Goal: Task Accomplishment & Management: Use online tool/utility

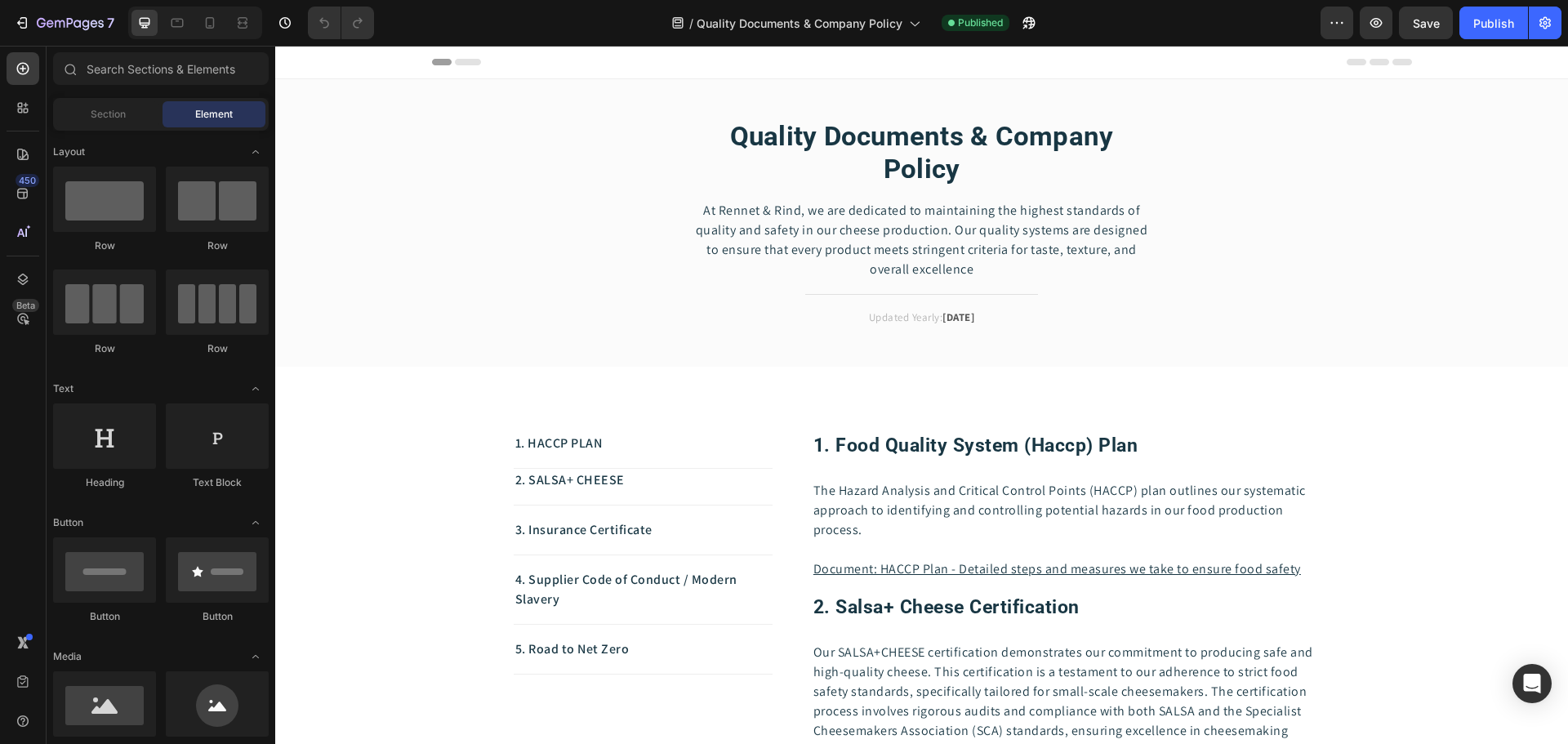
scroll to position [163, 0]
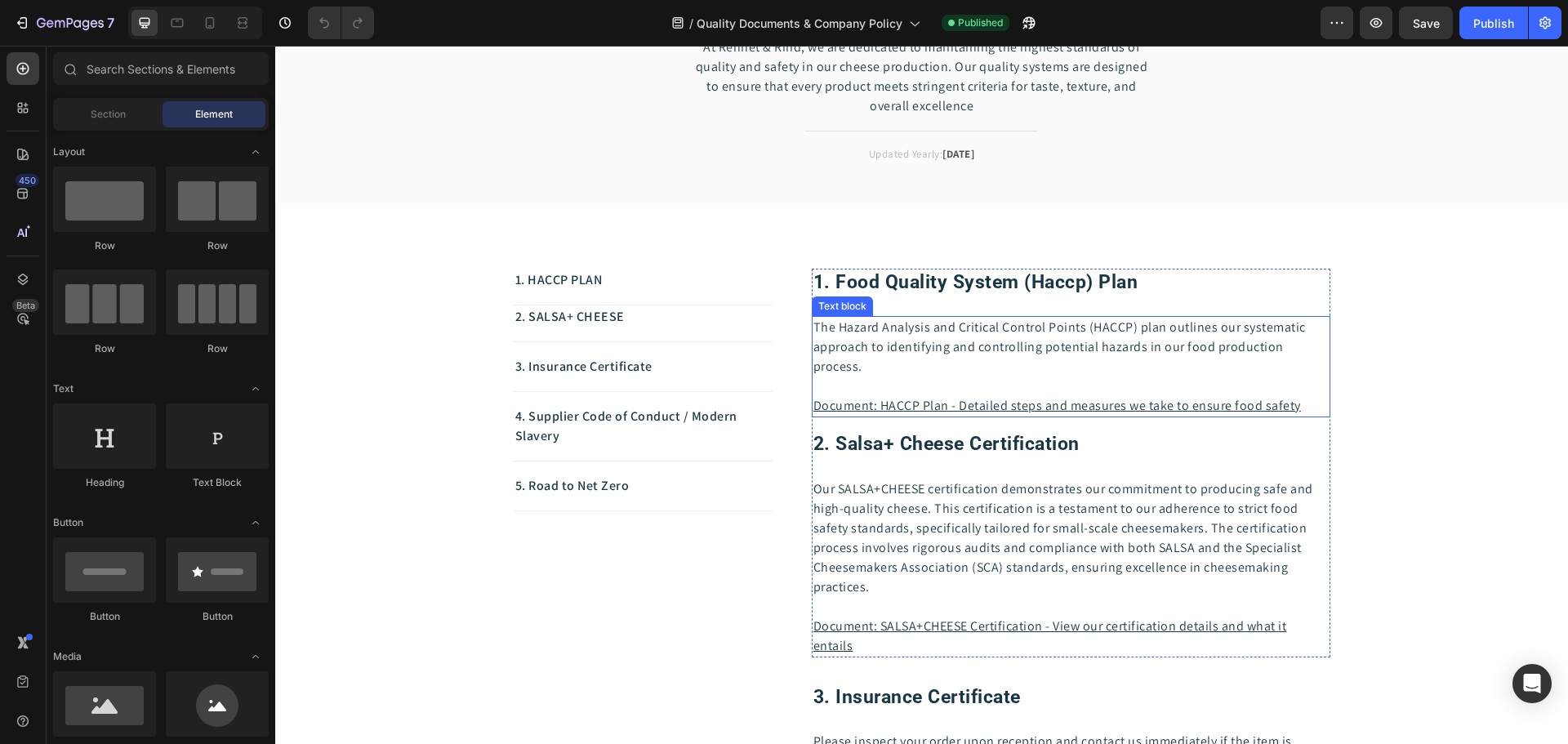
click at [1297, 401] on p "Document: HACCP Plan - Detailed steps and measures we take to ensure food safety" at bounding box center [1071, 406] width 515 height 20
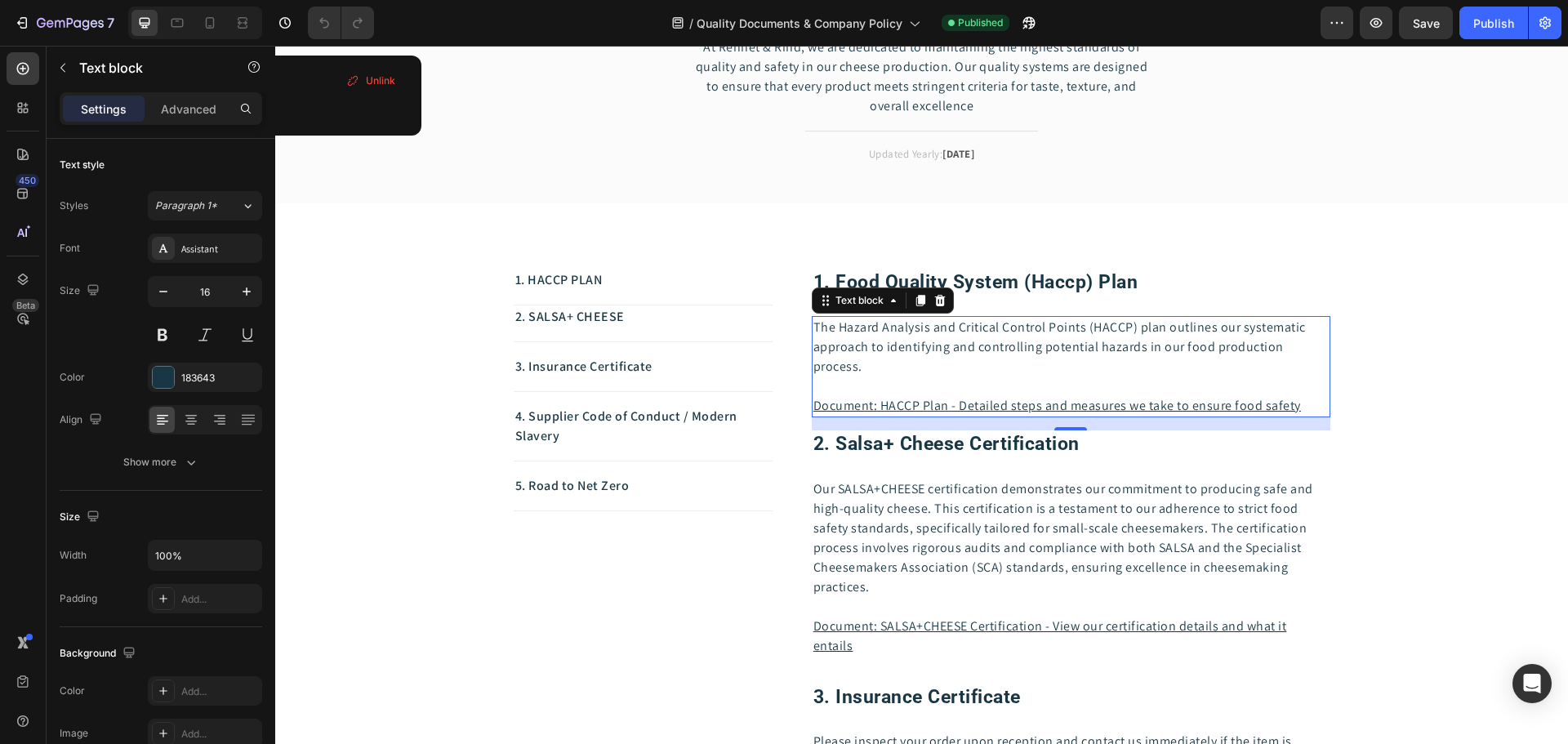
click at [1297, 401] on p "Document: HACCP Plan - Detailed steps and measures we take to ensure food safety" at bounding box center [1071, 406] width 515 height 20
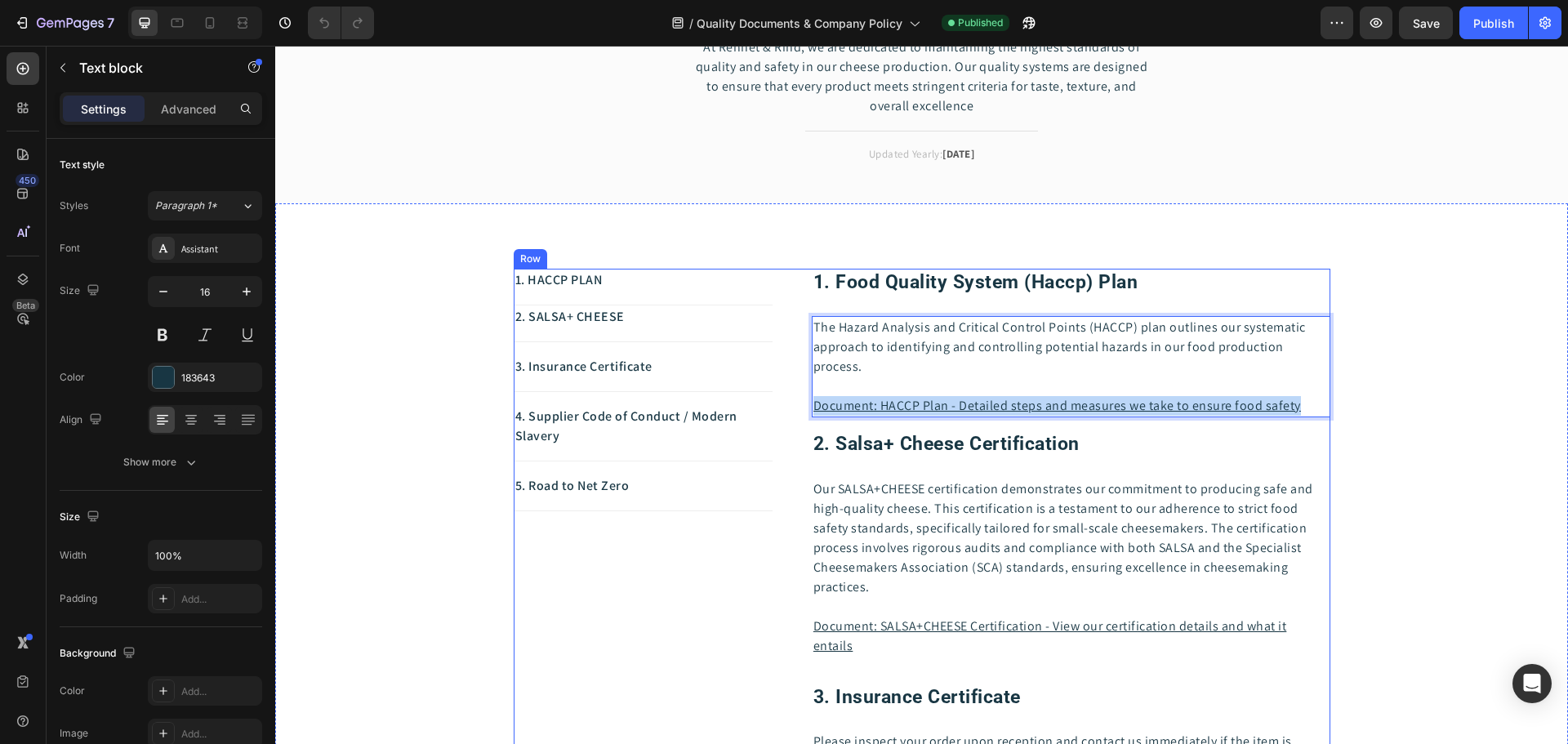
drag, startPoint x: 1297, startPoint y: 404, endPoint x: 803, endPoint y: 403, distance: 494.0
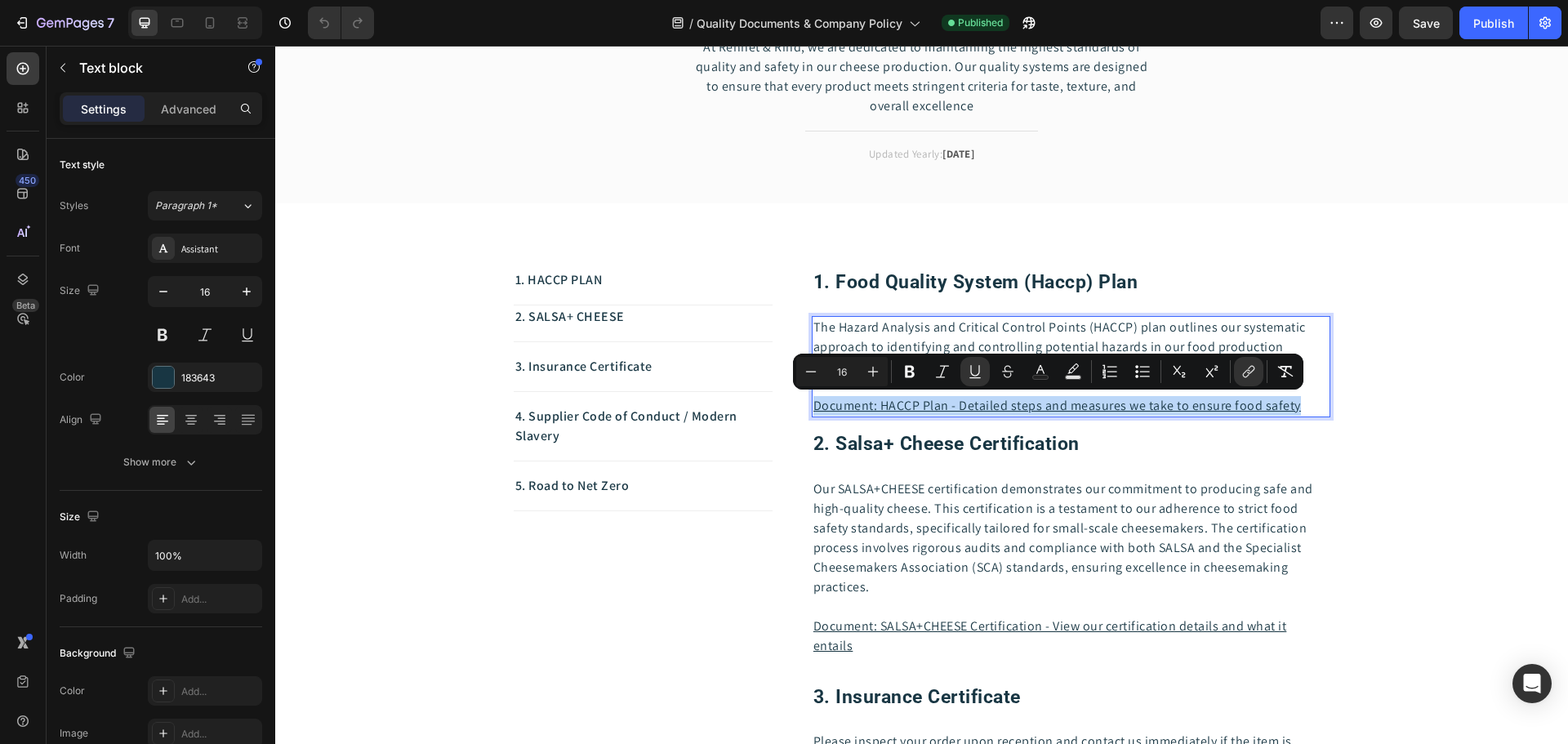
click at [1245, 405] on u "Document: HACCP Plan - Detailed steps and measures we take to ensure food safety" at bounding box center [1057, 405] width 487 height 17
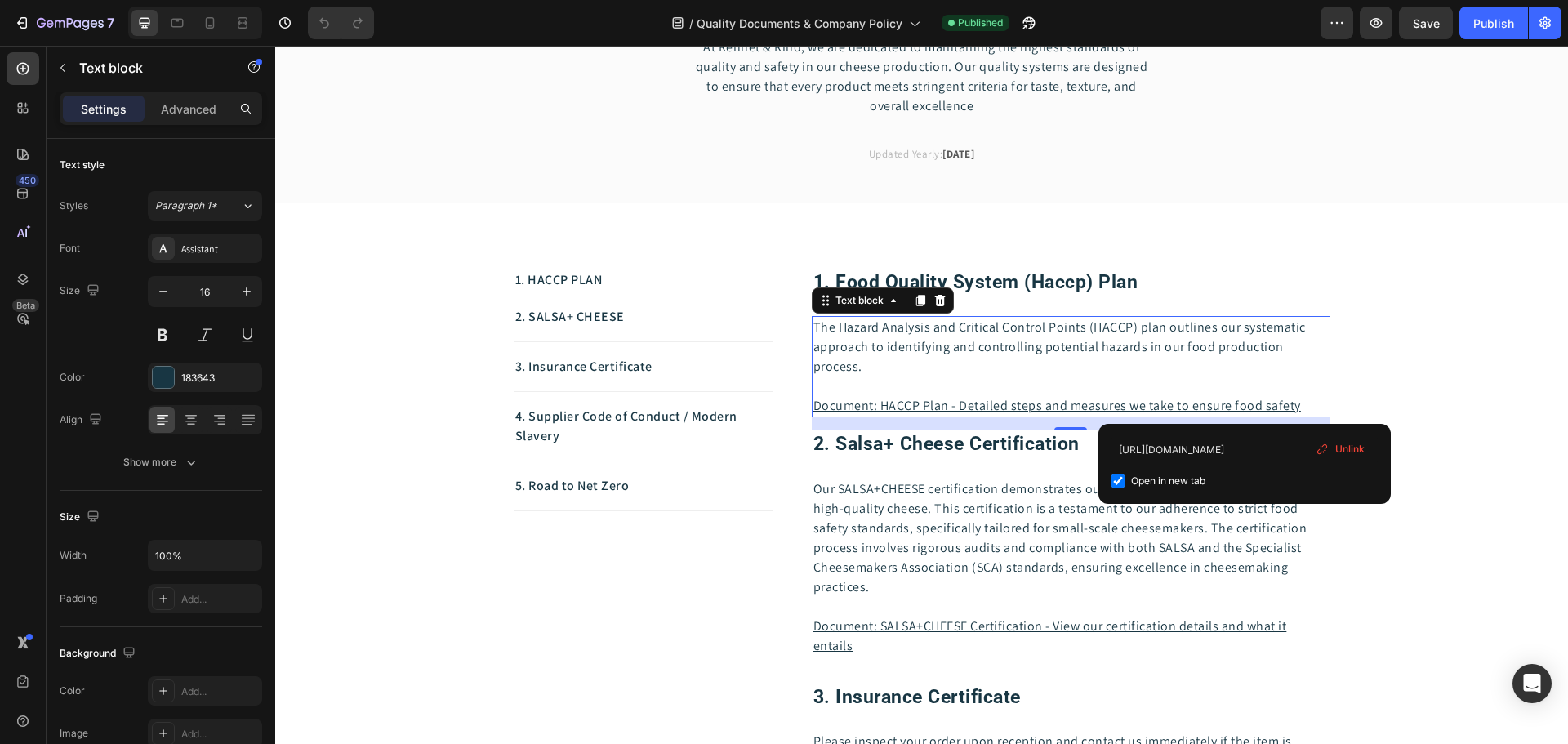
click at [1350, 447] on span "Unlink" at bounding box center [1350, 450] width 30 height 14
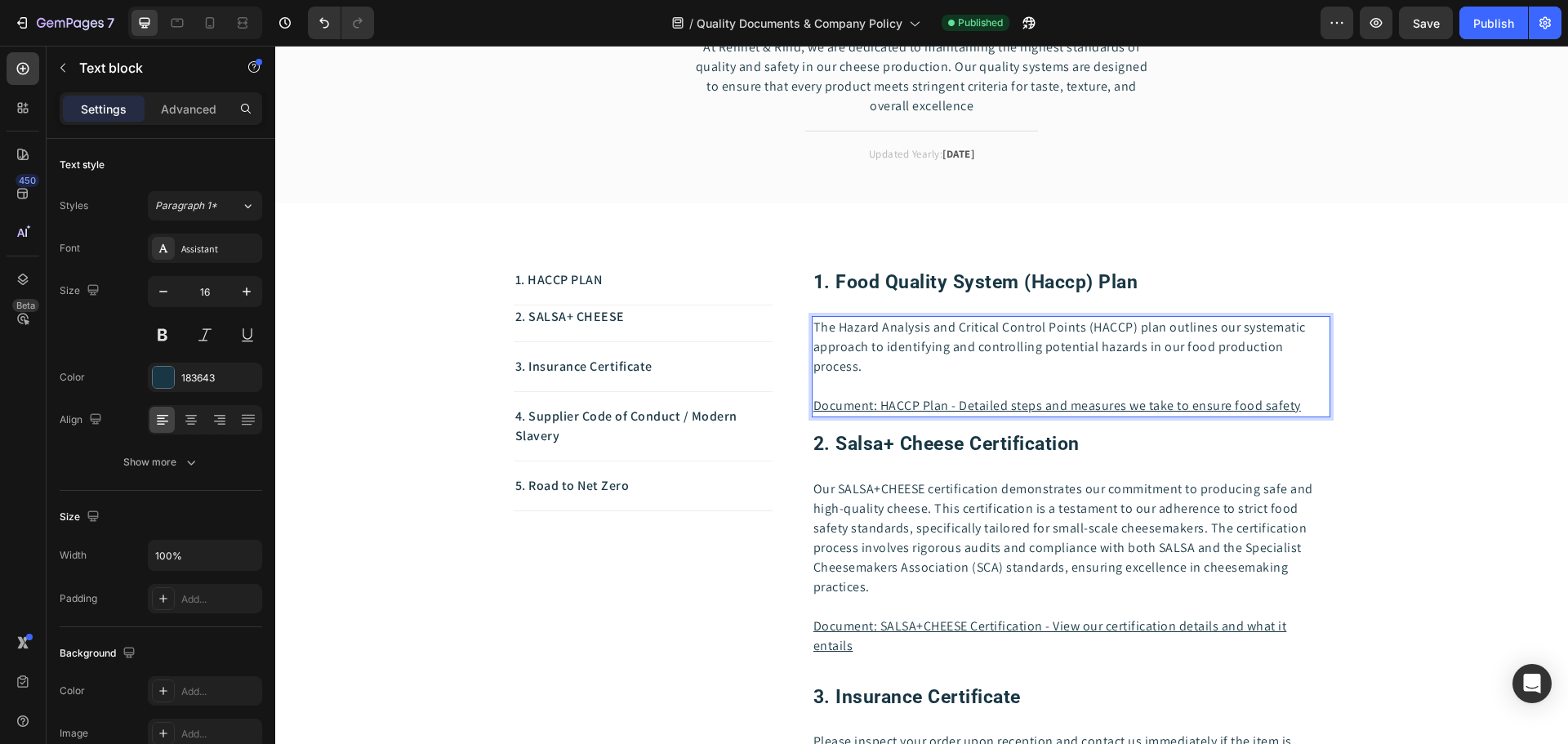
click at [1295, 405] on p "Document: HACCP Plan - Detailed steps and measures we take to ensure foo ⁠⁠⁠⁠⁠⁠…" at bounding box center [1071, 406] width 515 height 20
drag, startPoint x: 1297, startPoint y: 404, endPoint x: 809, endPoint y: 402, distance: 488.0
click at [813, 402] on p "Document: HACCP Plan - Detailed steps and measures we take to ensure food safety" at bounding box center [1071, 406] width 515 height 20
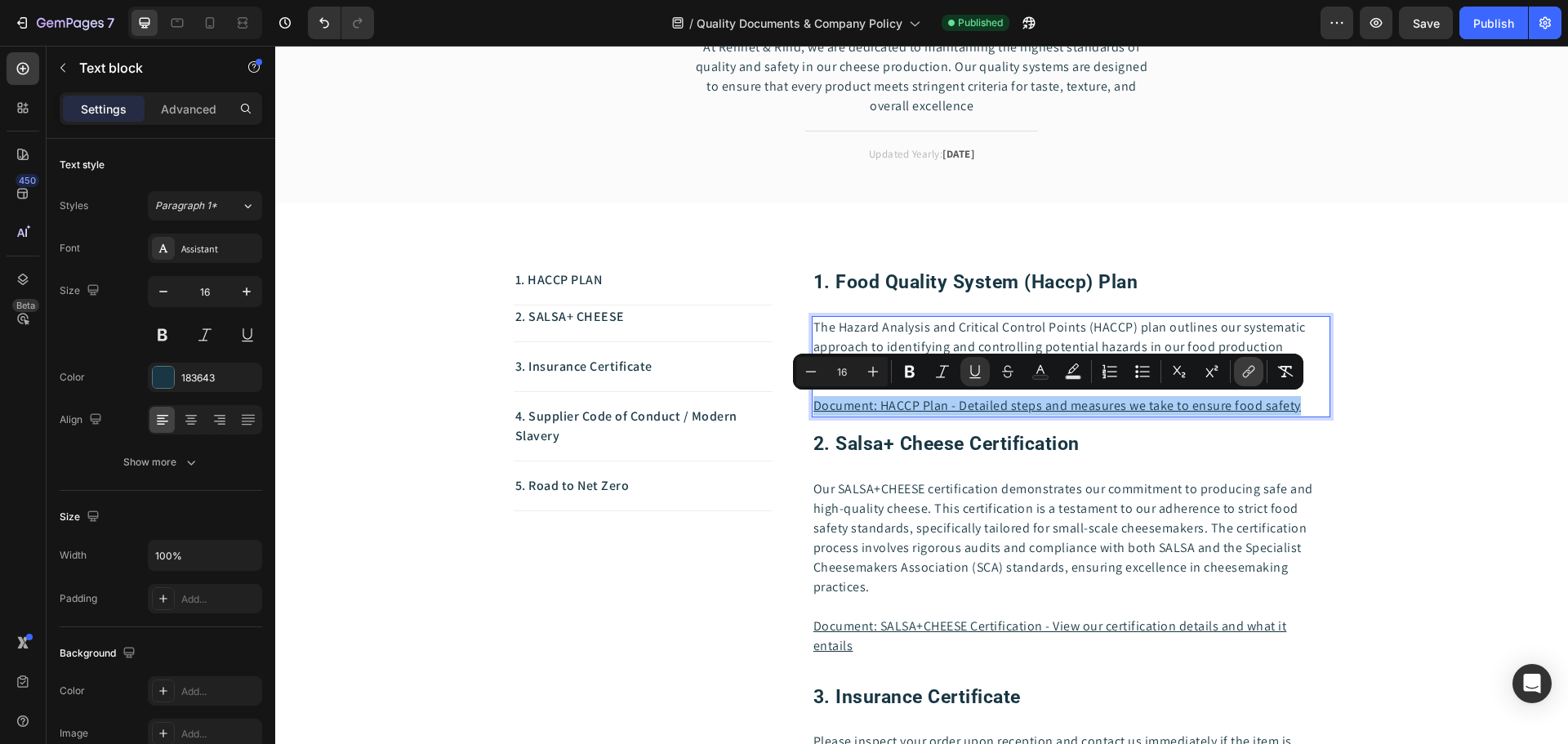
click at [1245, 376] on icon "Editor contextual toolbar" at bounding box center [1248, 372] width 16 height 16
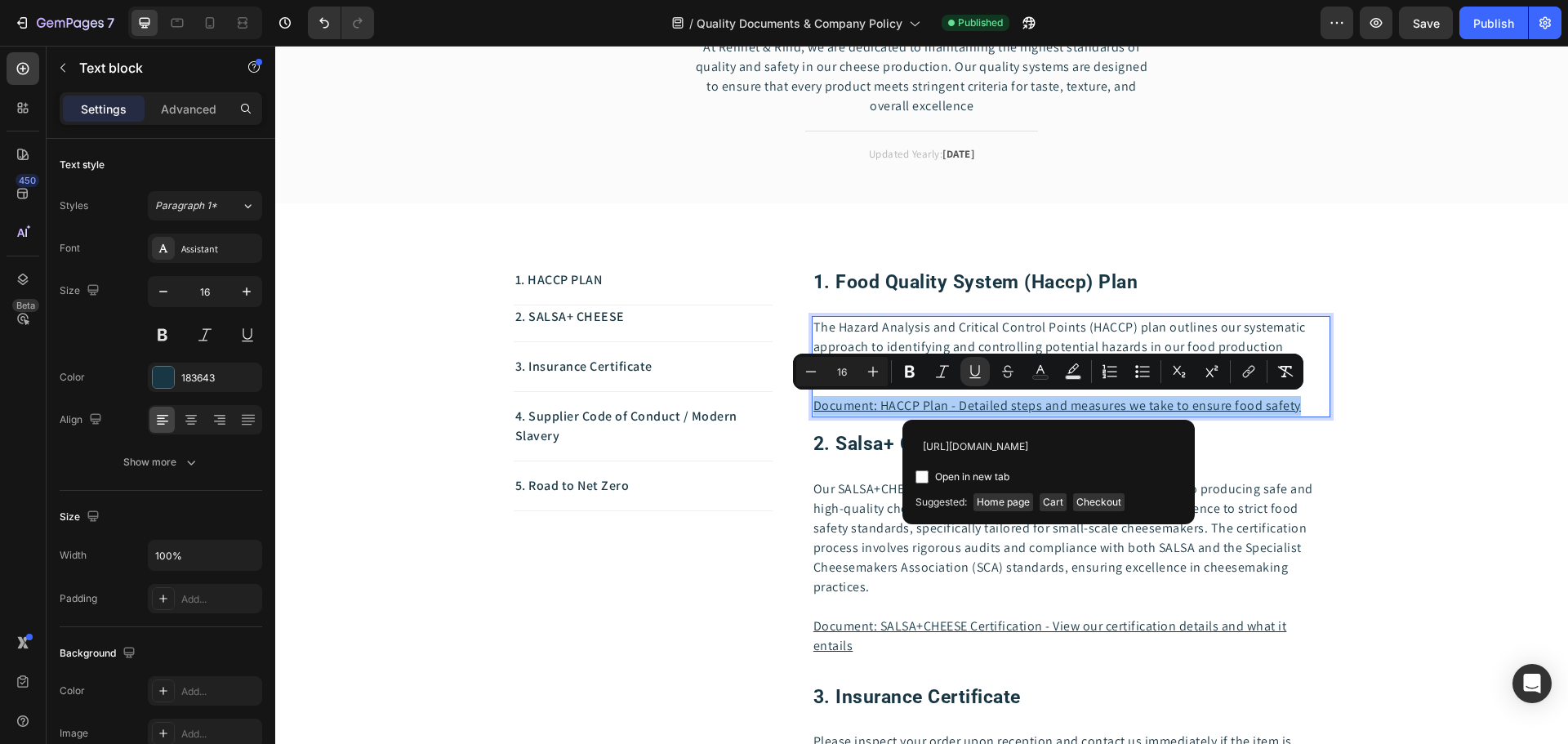
scroll to position [0, 241]
type input "[URL][DOMAIN_NAME]"
click at [921, 474] on input "Editor contextual toolbar" at bounding box center [922, 477] width 13 height 13
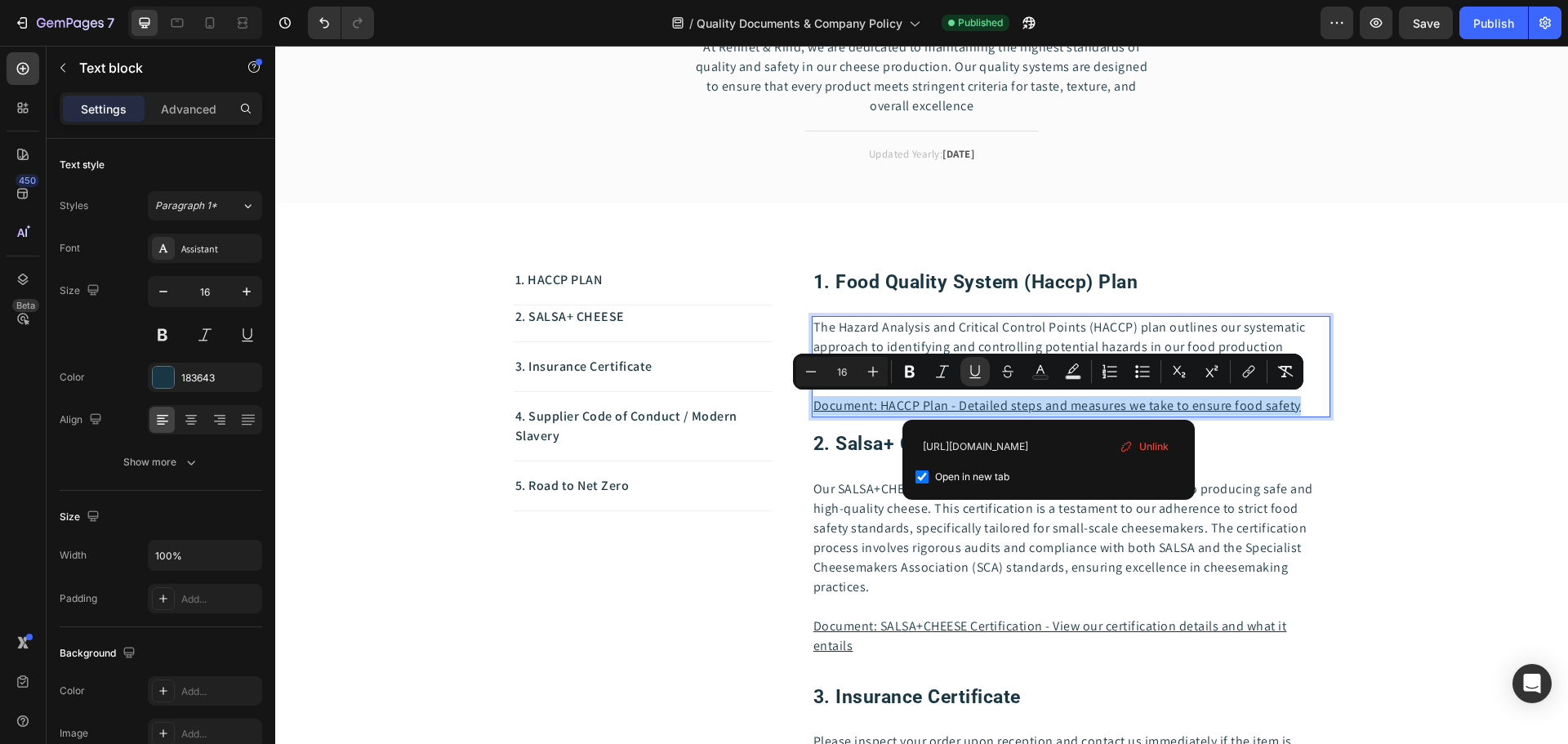
checkbox input "true"
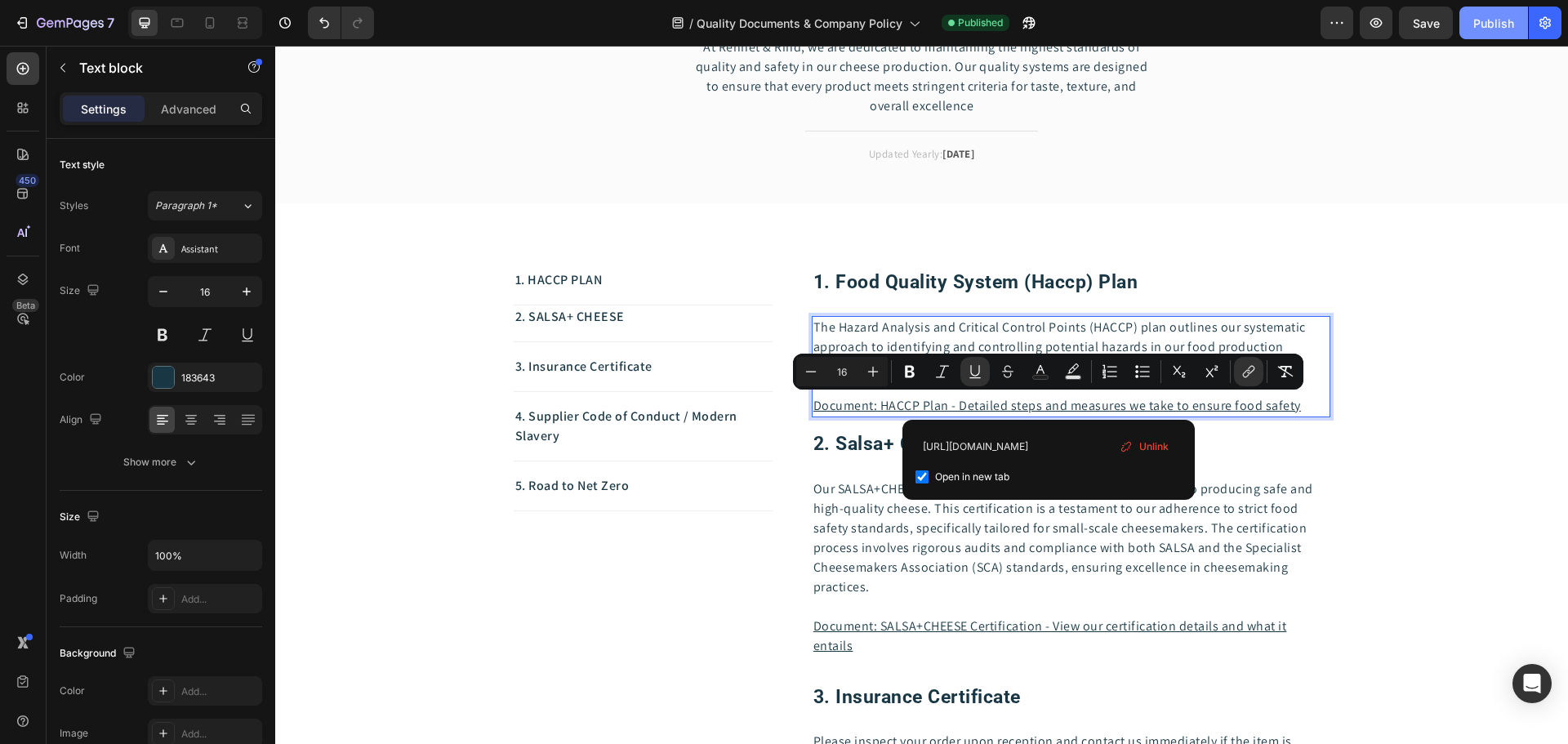
click at [1478, 14] on button "Publish" at bounding box center [1494, 23] width 69 height 33
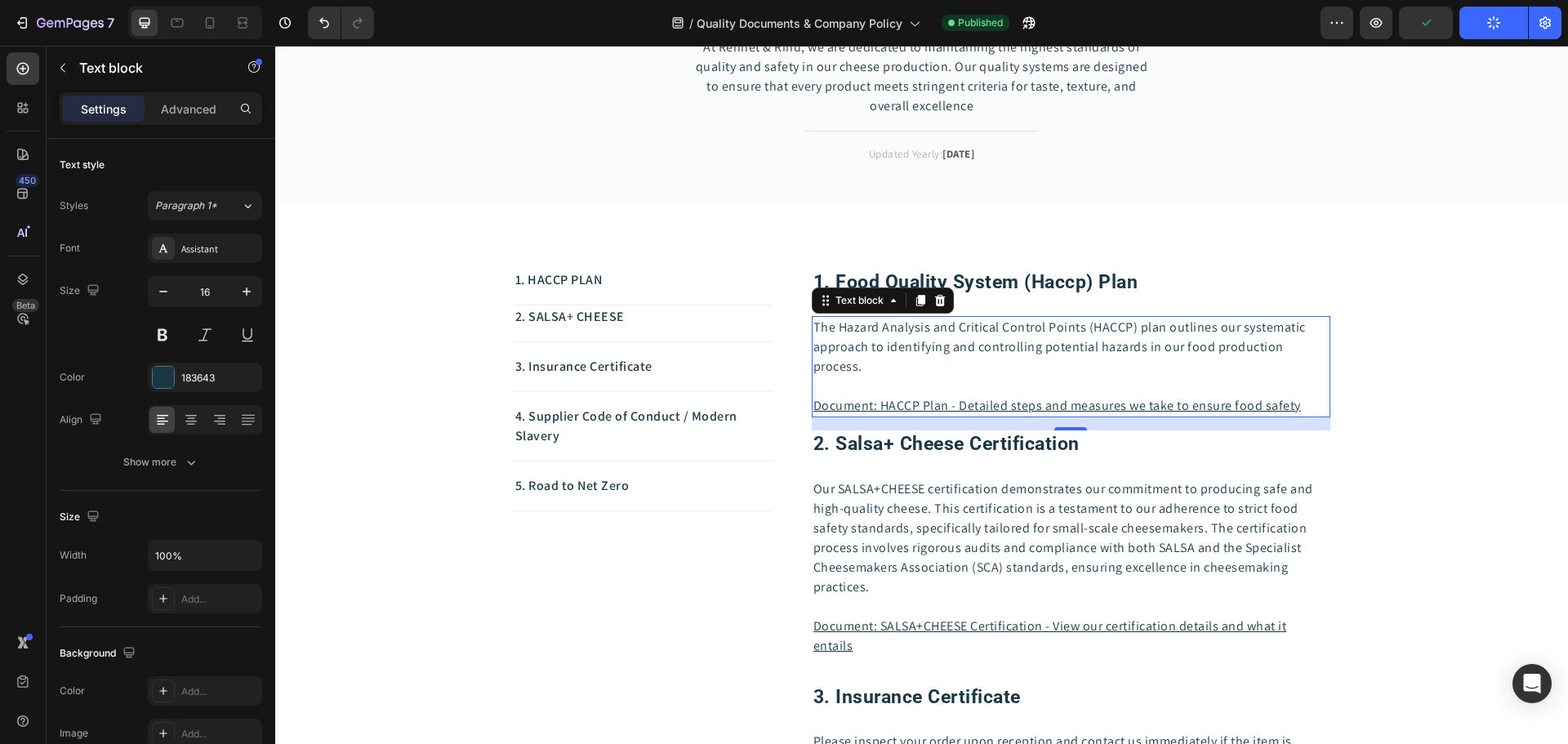
click at [1478, 14] on button "Publish" at bounding box center [1494, 23] width 69 height 33
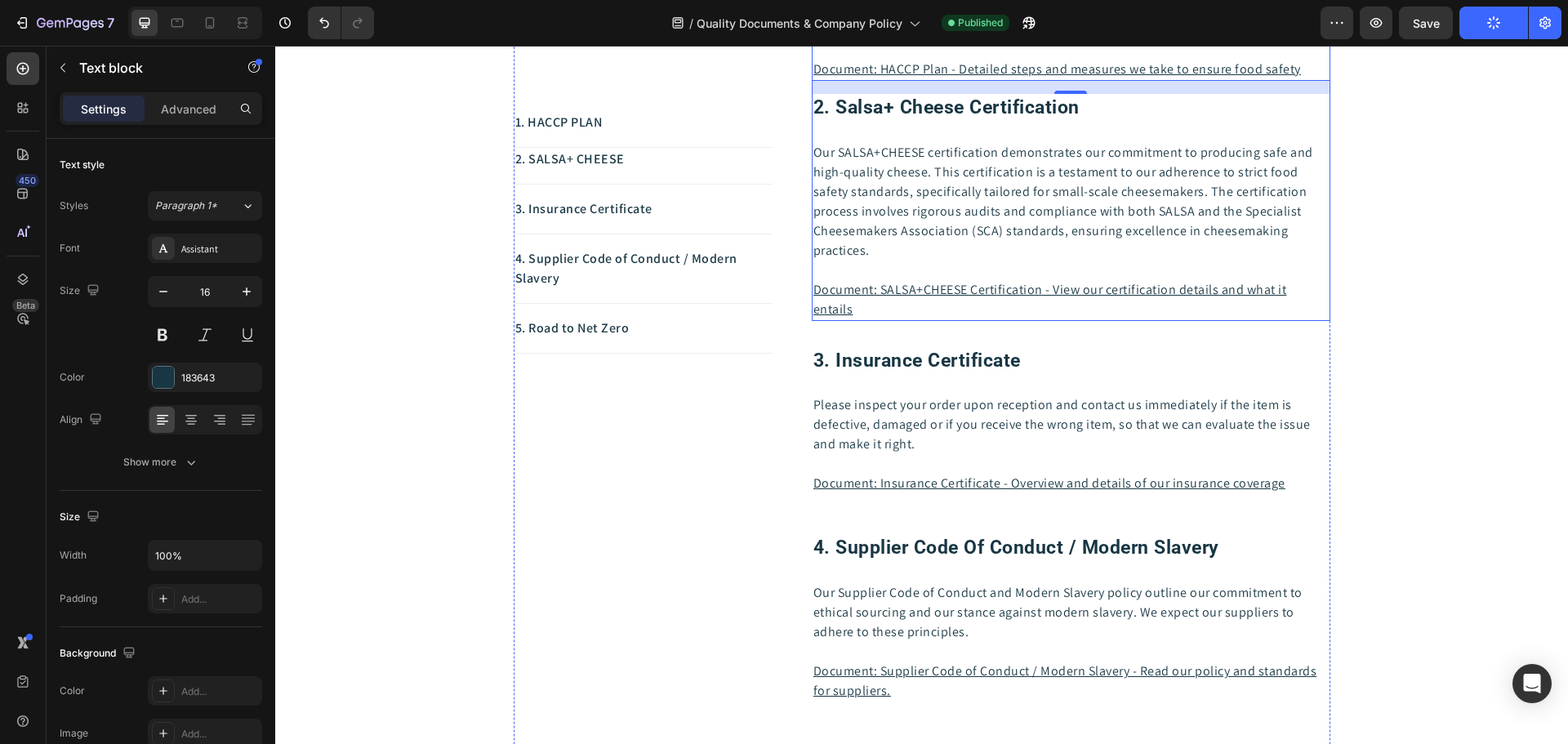
scroll to position [572, 0]
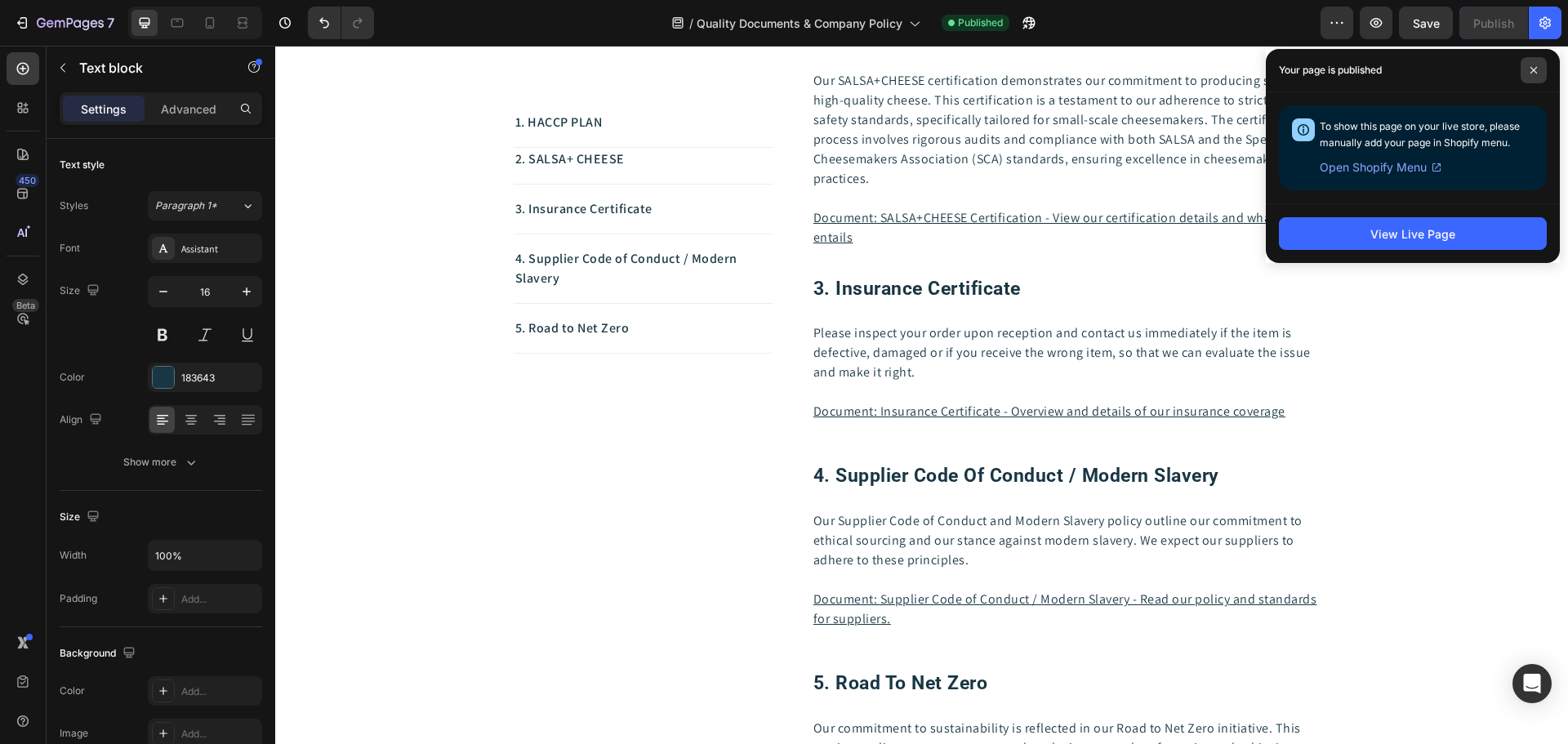
click at [1533, 72] on icon at bounding box center [1534, 70] width 8 height 8
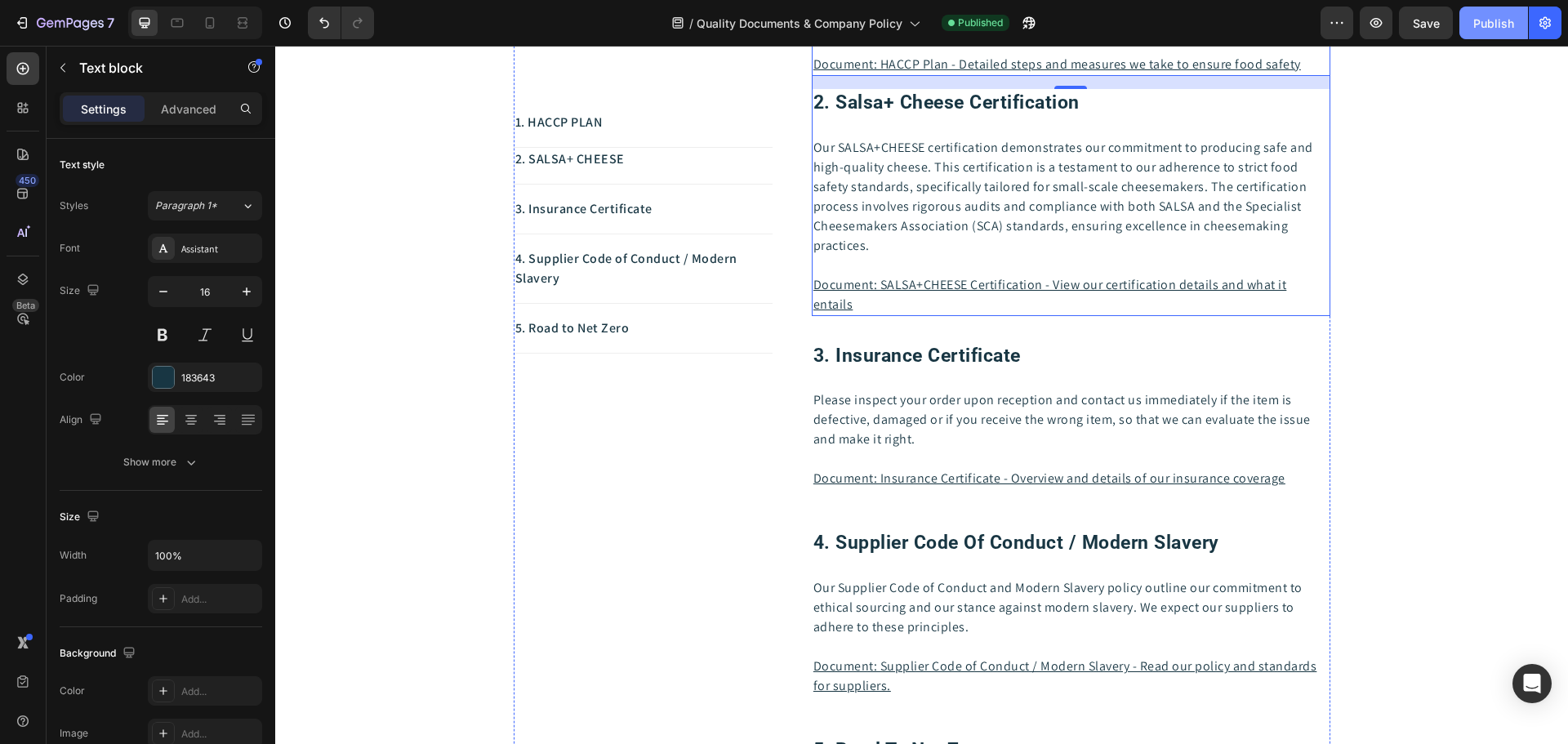
scroll to position [327, 0]
